Goal: Check status: Check status

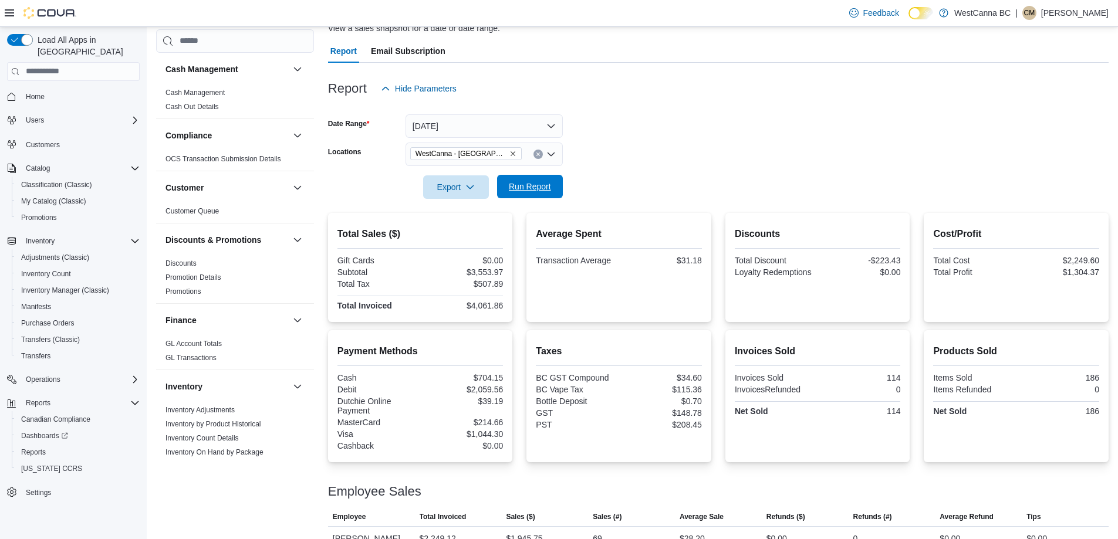
scroll to position [645, 0]
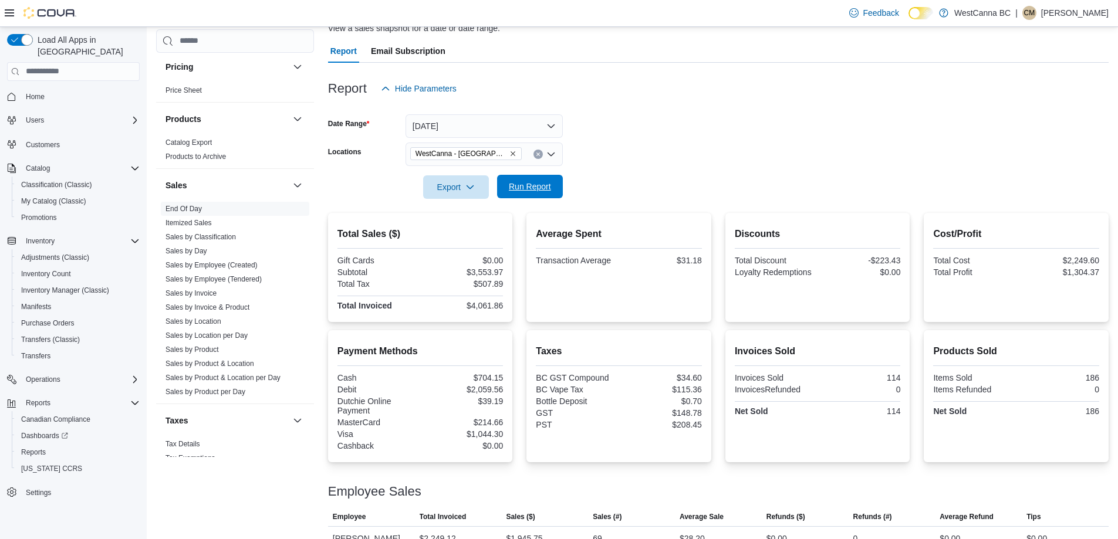
click at [537, 185] on span "Run Report" at bounding box center [530, 187] width 42 height 12
click at [509, 154] on icon "Remove WestCanna - Broadway from selection in this group" at bounding box center [512, 153] width 7 height 7
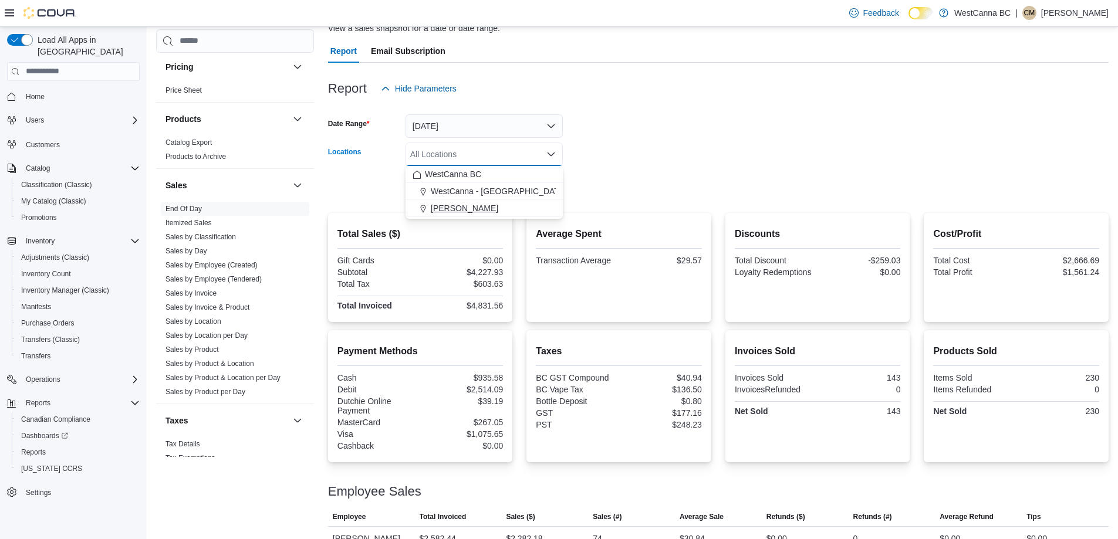
click at [493, 206] on span "[PERSON_NAME]" at bounding box center [464, 208] width 67 height 12
drag, startPoint x: 617, startPoint y: 173, endPoint x: 556, endPoint y: 187, distance: 62.5
click at [617, 173] on div at bounding box center [718, 170] width 780 height 9
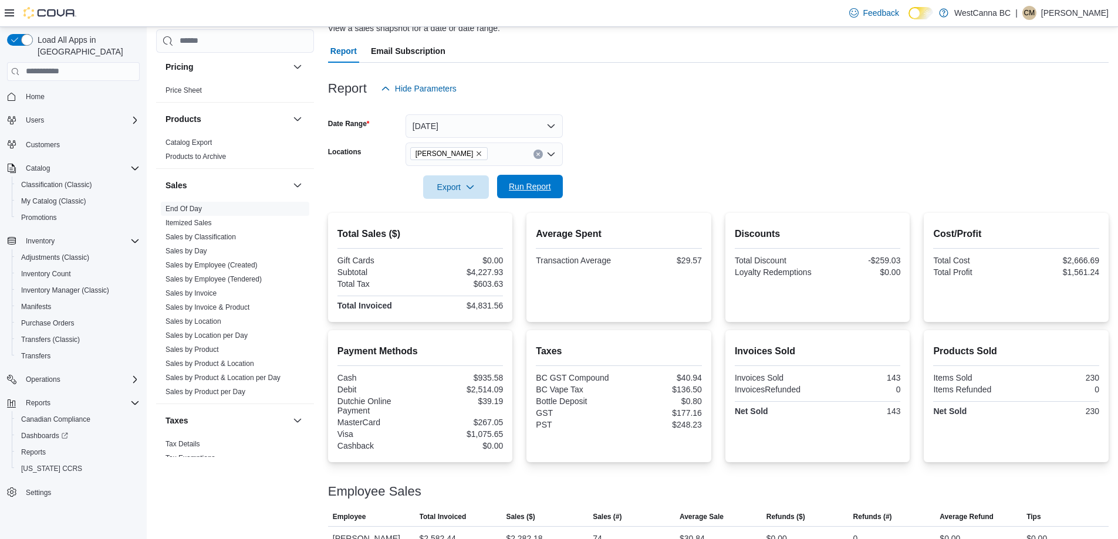
click at [552, 187] on span "Run Report" at bounding box center [530, 186] width 52 height 23
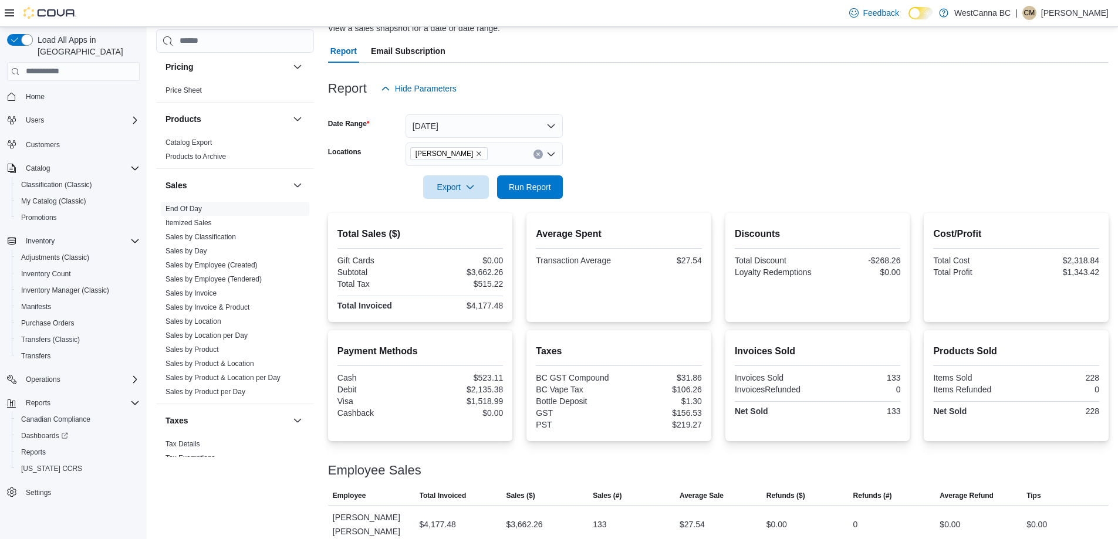
click at [482, 153] on icon "Remove WestCanna - Robson from selection in this group" at bounding box center [478, 153] width 7 height 7
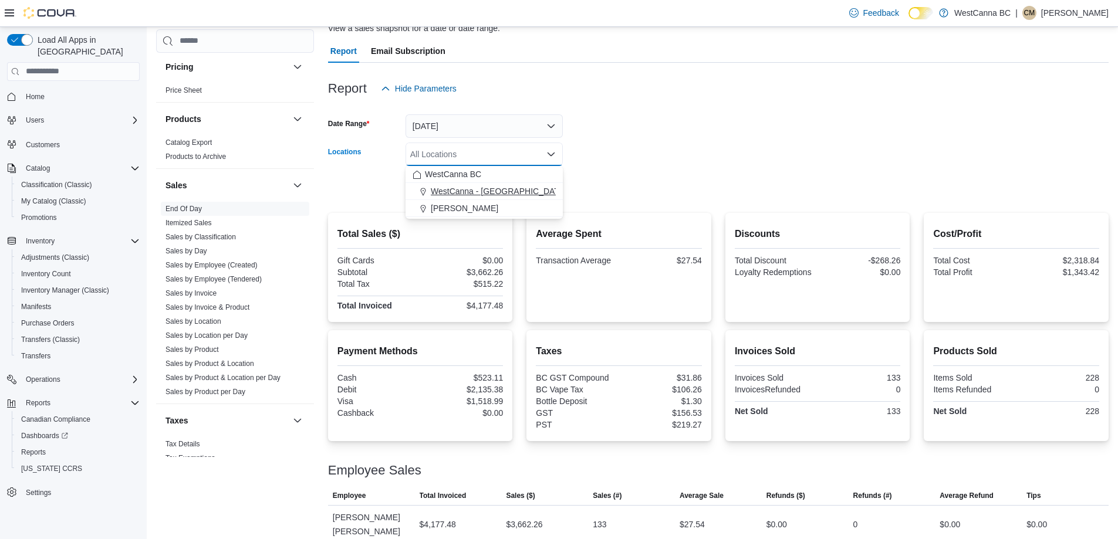
click at [486, 194] on span "WestCanna - [GEOGRAPHIC_DATA]" at bounding box center [499, 191] width 136 height 12
click at [615, 154] on form "Date Range [DATE] Locations [GEOGRAPHIC_DATA] - [GEOGRAPHIC_DATA] Combo box. Se…" at bounding box center [718, 149] width 780 height 99
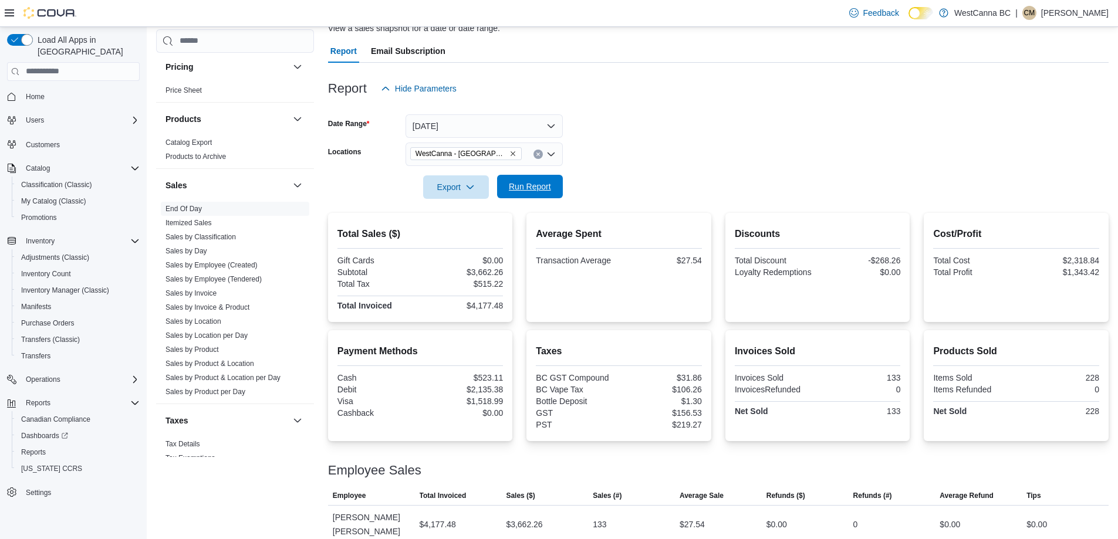
click at [556, 186] on button "Run Report" at bounding box center [530, 186] width 66 height 23
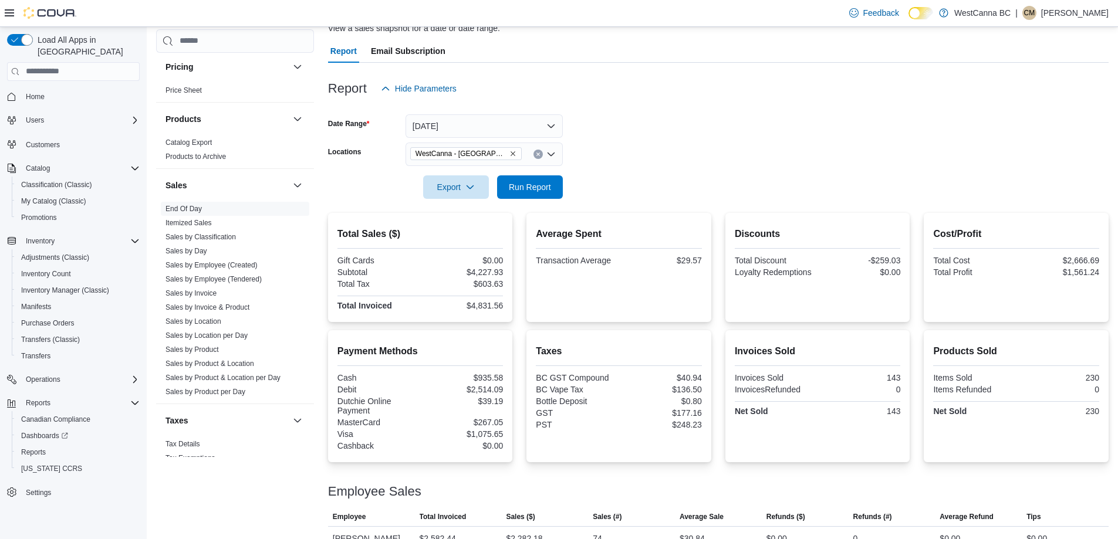
click at [1066, 21] on div "Feedback Dark Mode WestCanna BC | CM [PERSON_NAME]" at bounding box center [976, 12] width 265 height 23
